Goal: Transaction & Acquisition: Purchase product/service

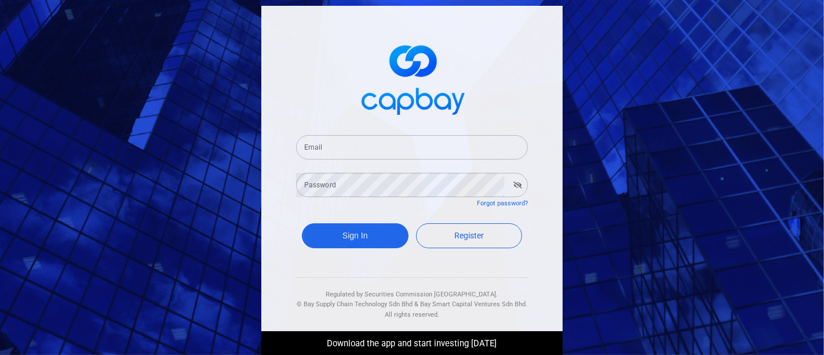
click at [432, 137] on input "Email" at bounding box center [412, 147] width 232 height 24
type input "[EMAIL_ADDRESS][DOMAIN_NAME]"
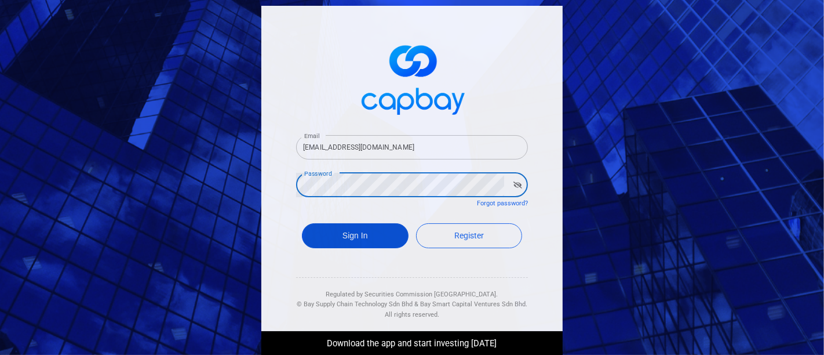
click at [346, 235] on button "Sign In" at bounding box center [355, 235] width 107 height 25
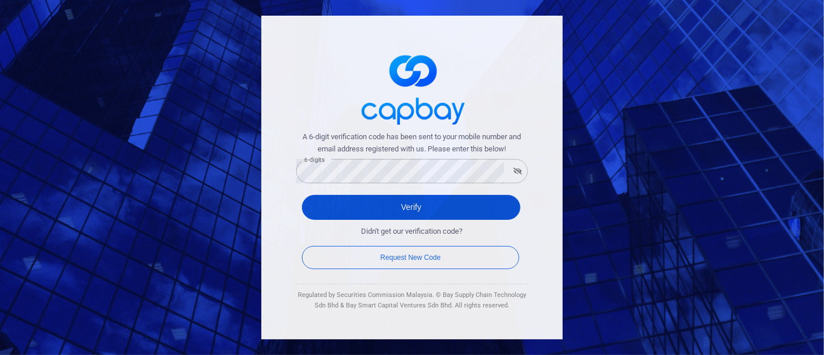
click at [458, 211] on button "Verify" at bounding box center [411, 207] width 218 height 25
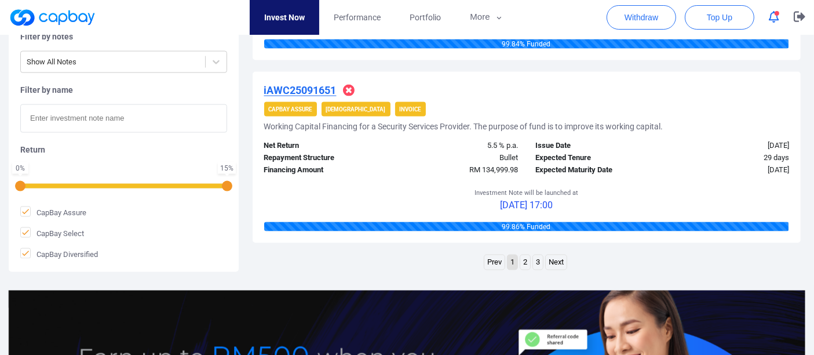
scroll to position [1931, 0]
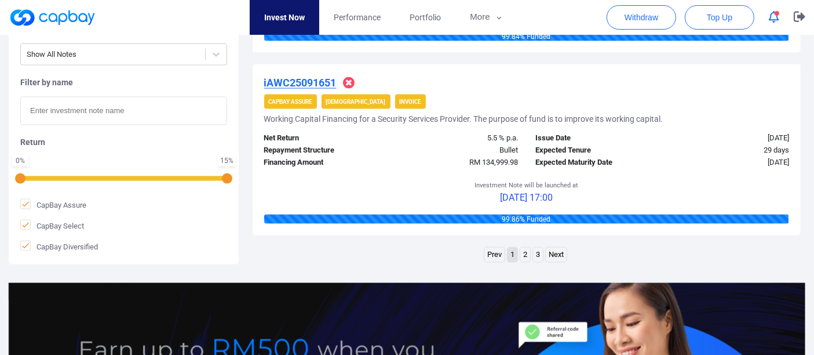
click at [522, 252] on link "2" at bounding box center [525, 254] width 10 height 14
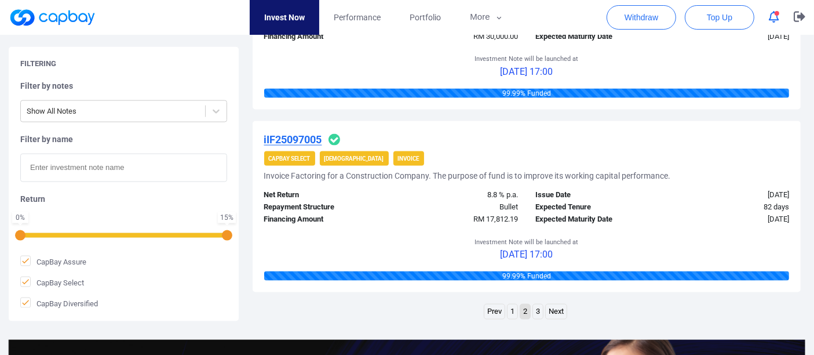
scroll to position [1880, 0]
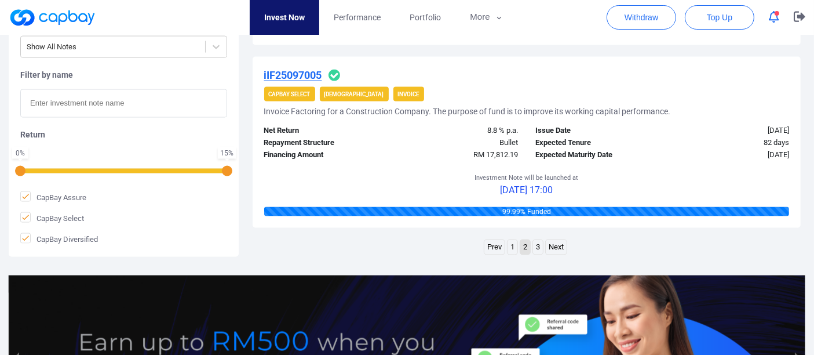
click at [538, 245] on link "3" at bounding box center [538, 247] width 10 height 14
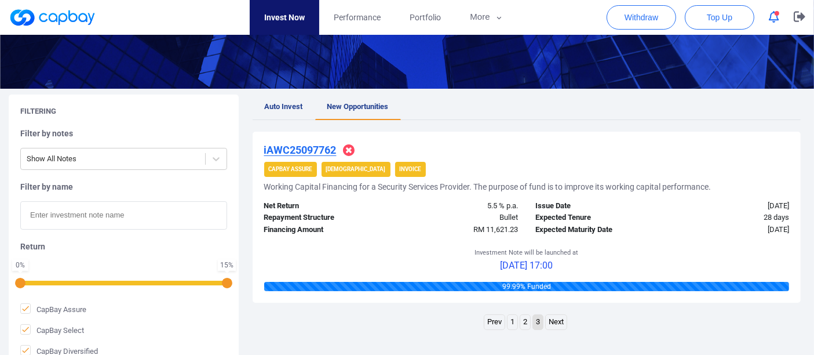
scroll to position [149, 0]
click at [508, 323] on link "1" at bounding box center [512, 322] width 10 height 14
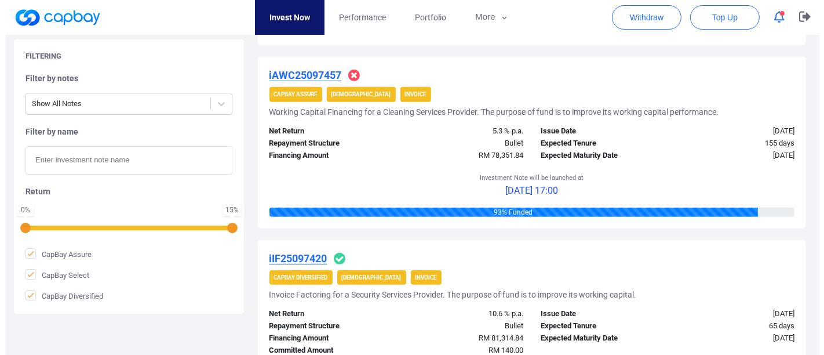
scroll to position [708, 0]
